Goal: Obtain resource: Obtain resource

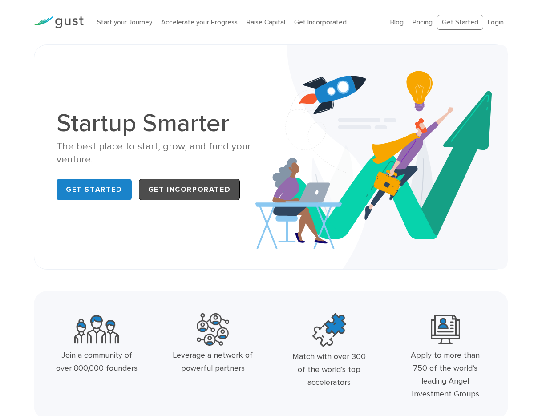
click at [189, 191] on link "Get Incorporated" at bounding box center [189, 189] width 101 height 21
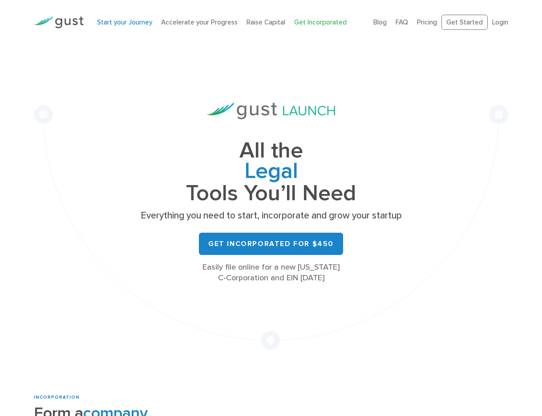
click at [149, 21] on link "Start your Journey" at bounding box center [124, 22] width 55 height 8
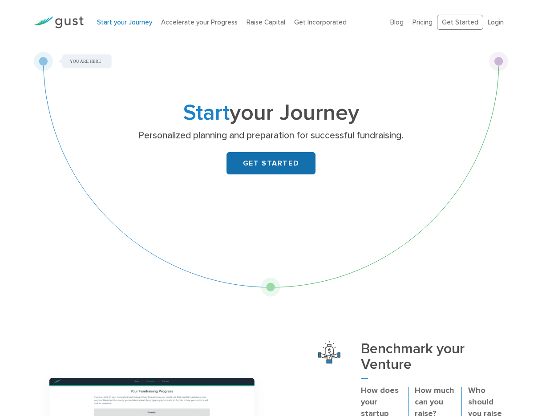
click at [248, 161] on link "GET STARTED" at bounding box center [270, 163] width 89 height 22
click at [322, 22] on link "Get Incorporated" at bounding box center [320, 22] width 52 height 8
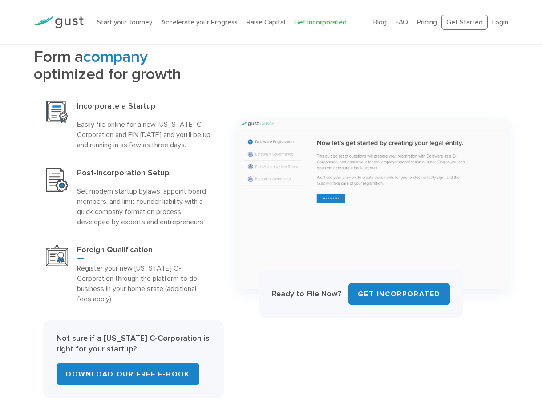
scroll to position [371, 0]
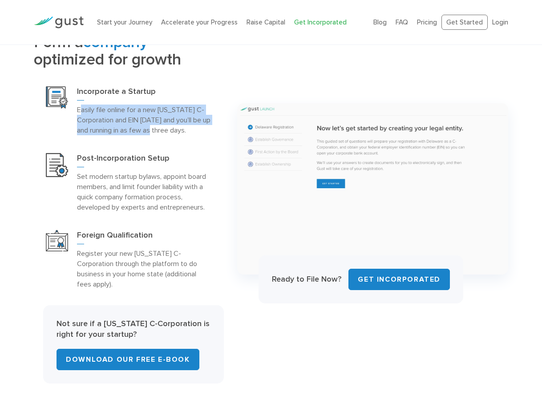
drag, startPoint x: 80, startPoint y: 109, endPoint x: 159, endPoint y: 132, distance: 81.8
click at [159, 132] on p "Easily file online for a new Delaware C-Corporation and EIN today and you’ll be…" at bounding box center [144, 120] width 135 height 31
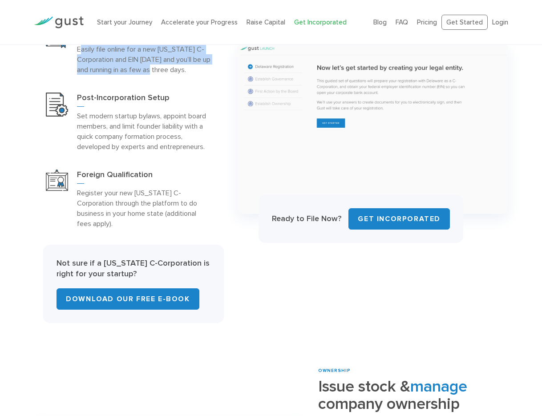
scroll to position [435, 0]
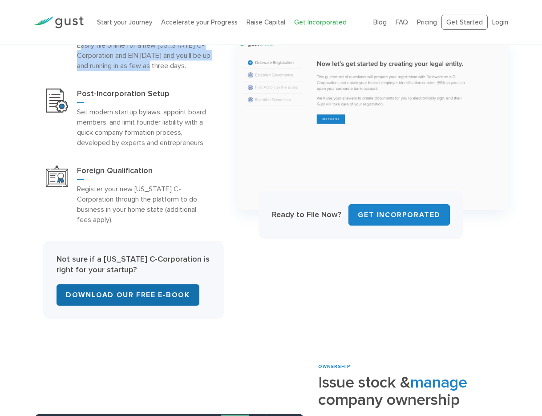
click at [137, 284] on link "Download Our Free E-Book" at bounding box center [127, 294] width 142 height 21
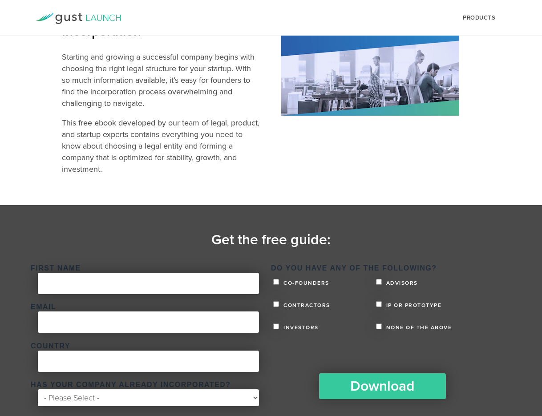
scroll to position [80, 0]
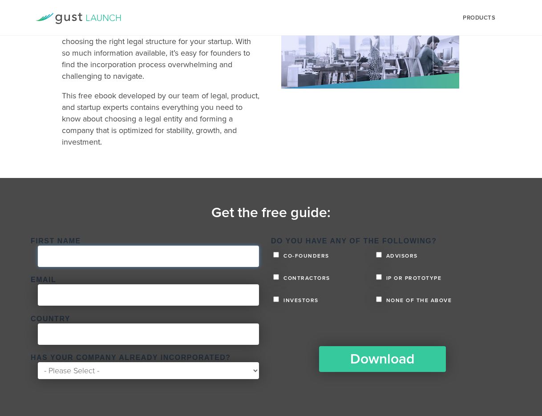
click at [184, 260] on input "First Name *" at bounding box center [148, 256] width 221 height 21
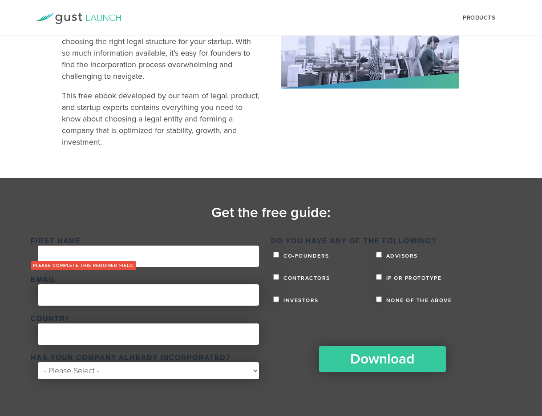
click at [114, 244] on div "First Name * Please complete this required field." at bounding box center [148, 253] width 235 height 30
click at [93, 256] on input "First Name *" at bounding box center [148, 256] width 221 height 21
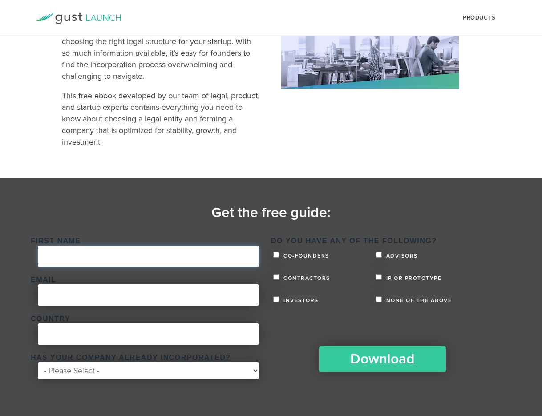
click at [76, 257] on input "First Name *" at bounding box center [148, 256] width 221 height 21
type input "Scott"
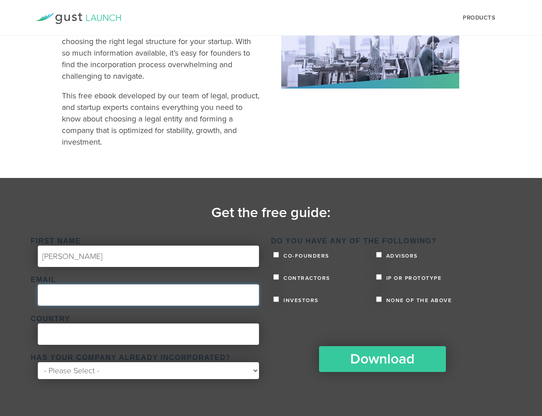
click at [82, 297] on input "Email *" at bounding box center [148, 294] width 221 height 21
type input "beilsco@gmail.com"
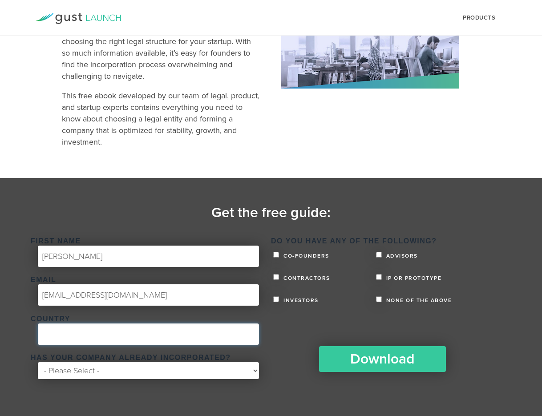
click at [92, 333] on input "Country *" at bounding box center [148, 333] width 221 height 21
type input "United States"
click at [109, 375] on select "- Please Select - Yes No" at bounding box center [148, 370] width 221 height 17
select select "No"
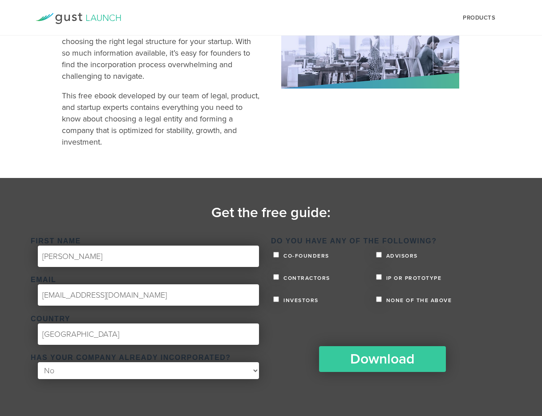
click at [38, 362] on select "- Please Select - Yes No" at bounding box center [148, 370] width 221 height 17
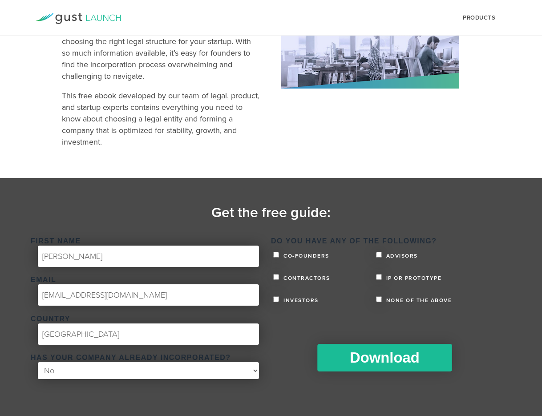
click at [366, 360] on input "Download" at bounding box center [384, 358] width 134 height 28
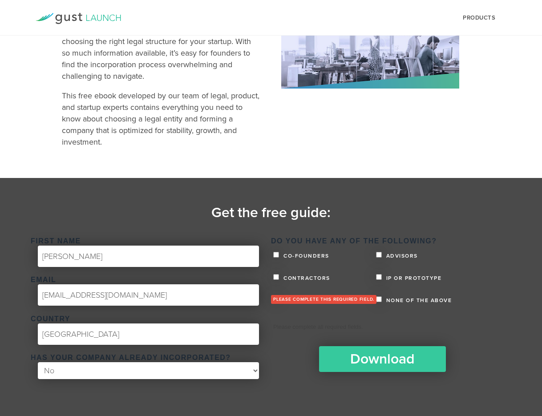
click at [306, 254] on span "Co-founders" at bounding box center [305, 255] width 48 height 5
click at [279, 254] on input "Co-founders" at bounding box center [276, 255] width 6 height 6
checkbox input "true"
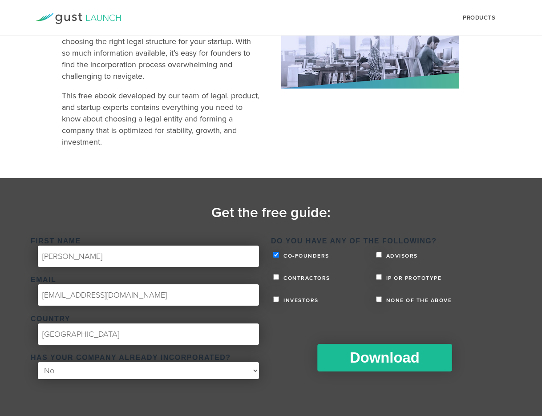
click at [346, 347] on input "Download" at bounding box center [384, 358] width 134 height 28
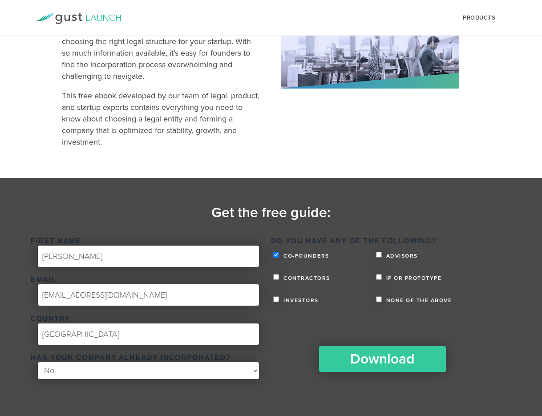
scroll to position [0, 0]
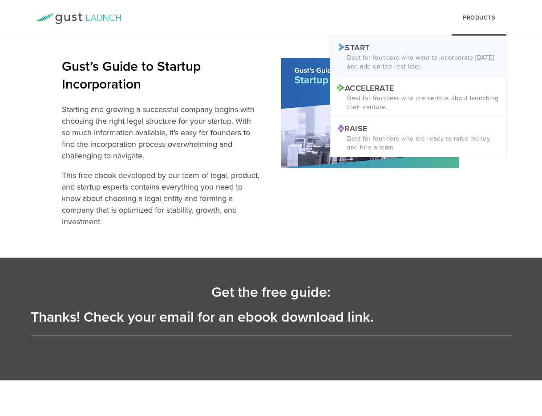
click at [381, 58] on p "Best for founders who want to incorporate today and add on the rest later." at bounding box center [418, 62] width 162 height 18
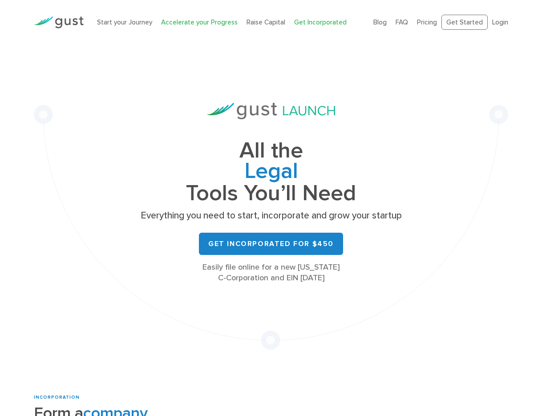
click at [188, 23] on link "Accelerate your Progress" at bounding box center [199, 22] width 77 height 8
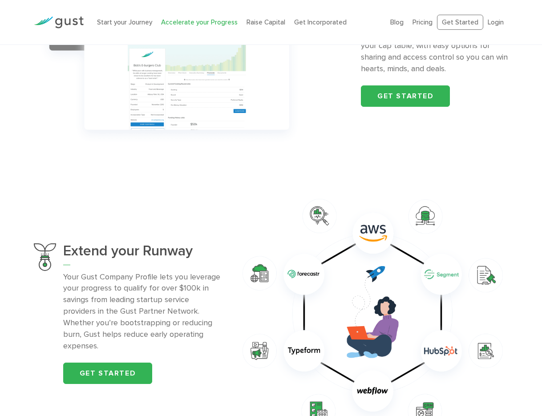
scroll to position [154, 0]
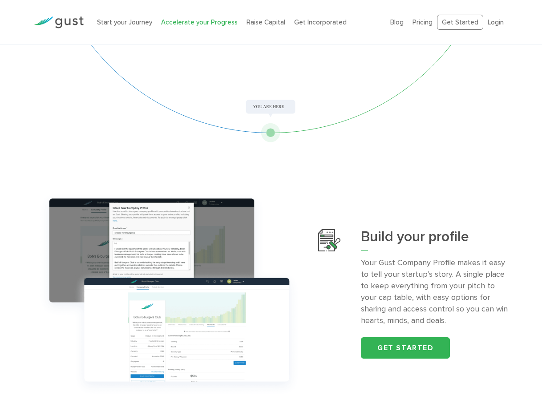
click at [262, 16] on div "Start your Journey Accelerate your Progress Raise Capital Get Incorporated" at bounding box center [236, 22] width 293 height 28
click at [266, 24] on link "Raise Capital" at bounding box center [265, 22] width 39 height 8
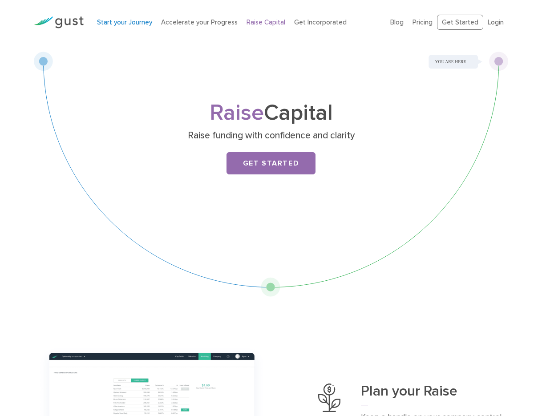
click at [119, 24] on link "Start your Journey" at bounding box center [124, 22] width 55 height 8
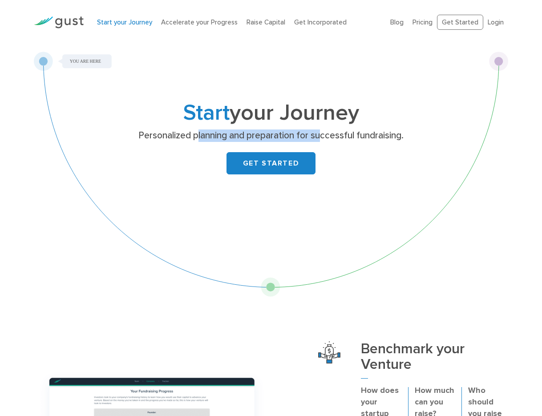
drag, startPoint x: 197, startPoint y: 133, endPoint x: 323, endPoint y: 135, distance: 125.4
click at [323, 135] on p "Personalized planning and preparation for successful fundraising." at bounding box center [271, 135] width 345 height 12
click at [141, 116] on h1 "Start your Journey" at bounding box center [270, 113] width 351 height 20
click at [425, 23] on link "Pricing" at bounding box center [422, 22] width 20 height 8
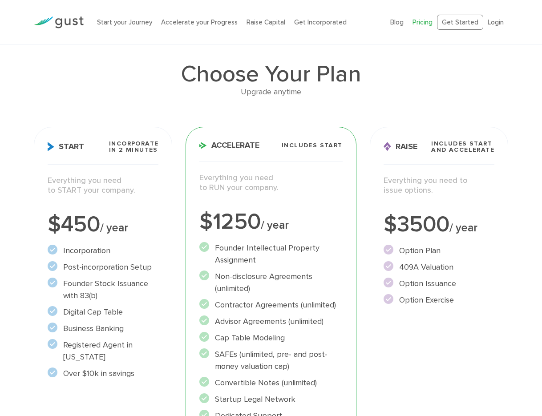
scroll to position [27, 0]
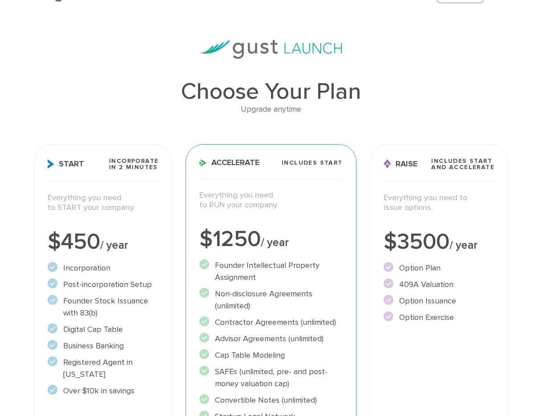
drag, startPoint x: 43, startPoint y: 161, endPoint x: 125, endPoint y: 356, distance: 211.9
click at [125, 356] on div "Start Incorporate in 2 Minutes Everything you need to START your company. $450 …" at bounding box center [103, 338] width 138 height 388
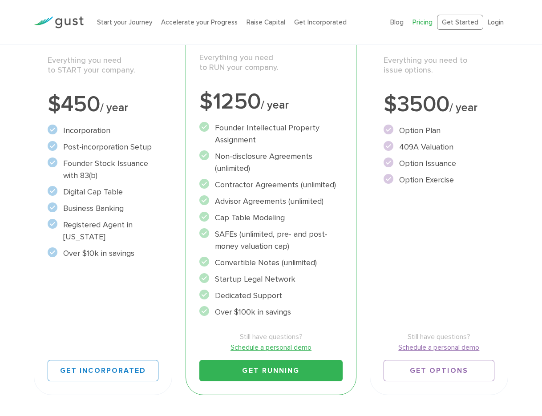
scroll to position [181, 0]
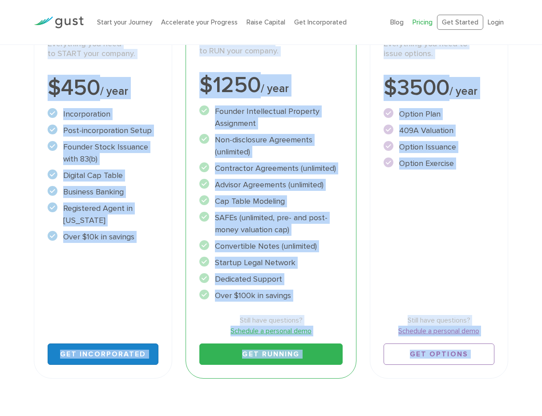
copy main "Start Incorporate in 2 Minutes Everything you need to START your company. $450 …"
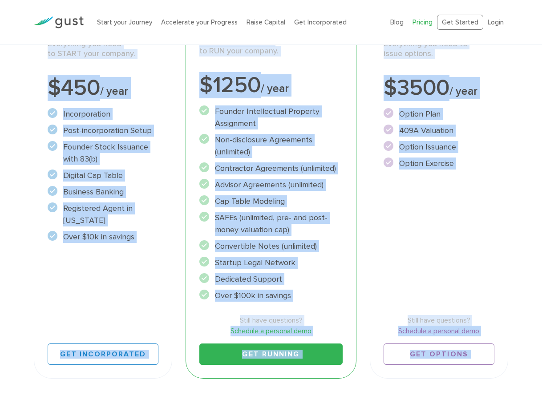
click at [71, 24] on img at bounding box center [59, 22] width 50 height 12
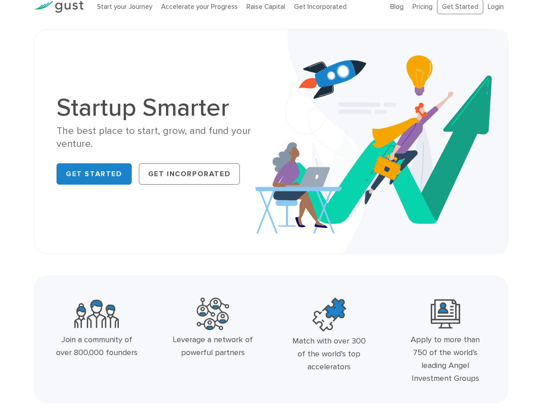
scroll to position [6, 0]
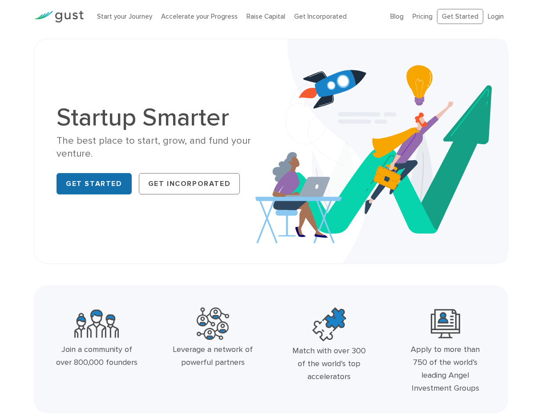
click at [85, 188] on link "Get Started" at bounding box center [93, 183] width 75 height 21
click at [439, 16] on ul "Blog FAQ Pricing Get Started Login Login" at bounding box center [449, 17] width 118 height 16
click at [425, 15] on link "Pricing" at bounding box center [422, 16] width 20 height 8
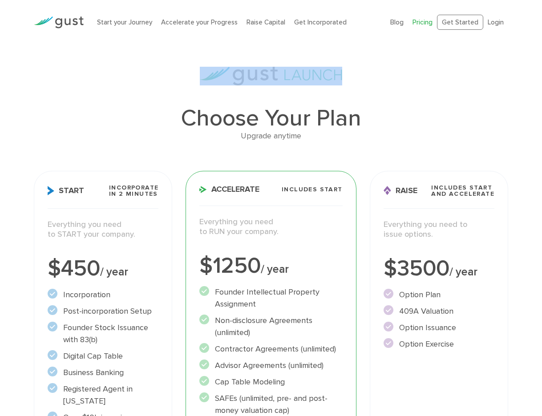
drag, startPoint x: 197, startPoint y: 69, endPoint x: 318, endPoint y: 103, distance: 126.4
click at [318, 103] on div "Choose Your Plan Upgrade anytime Start Incorporate in 2 Minutes Everything you …" at bounding box center [270, 316] width 487 height 499
click at [458, 70] on div at bounding box center [271, 76] width 474 height 19
